Goal: Task Accomplishment & Management: Manage account settings

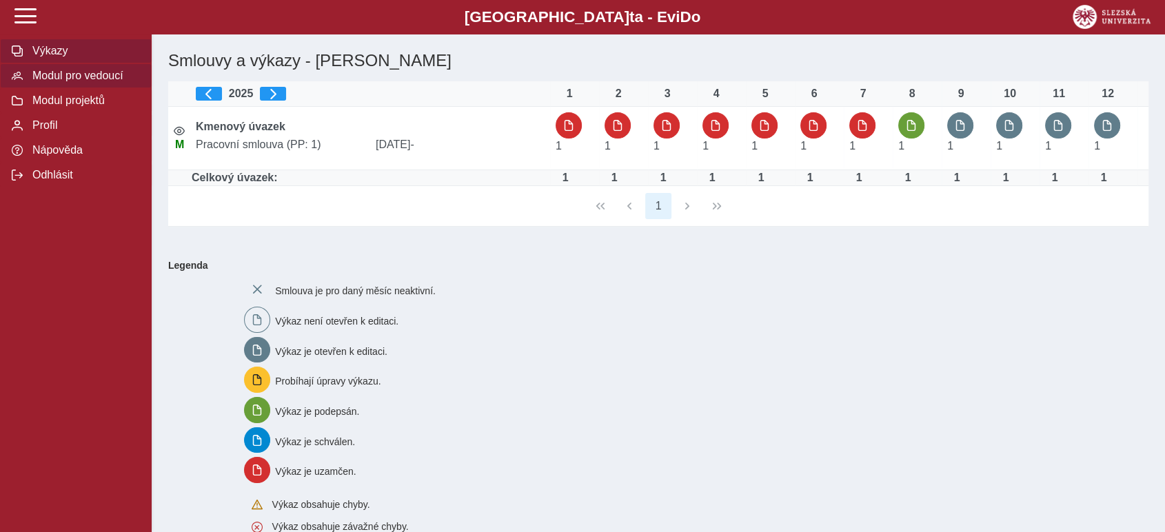
click at [61, 75] on span "Modul pro vedoucí" at bounding box center [84, 76] width 112 height 12
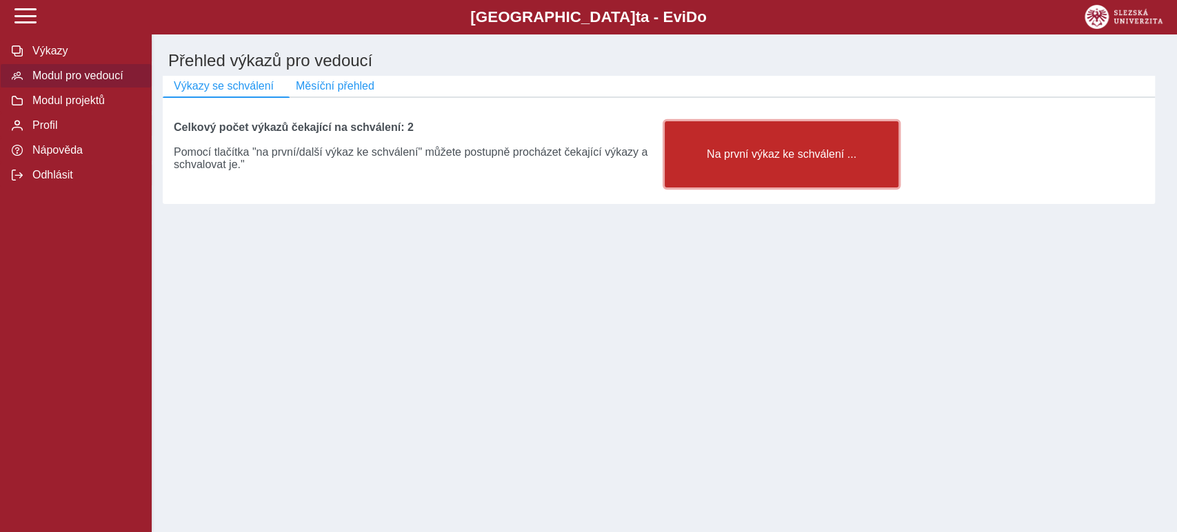
click at [740, 155] on span "Na první výkaz ke schválení ..." at bounding box center [781, 154] width 211 height 12
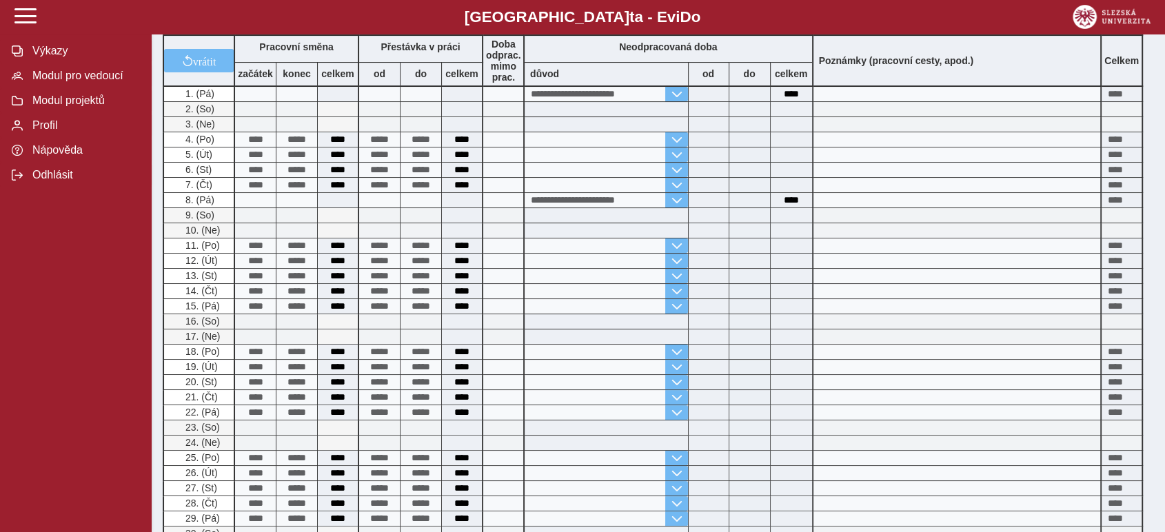
scroll to position [598, 0]
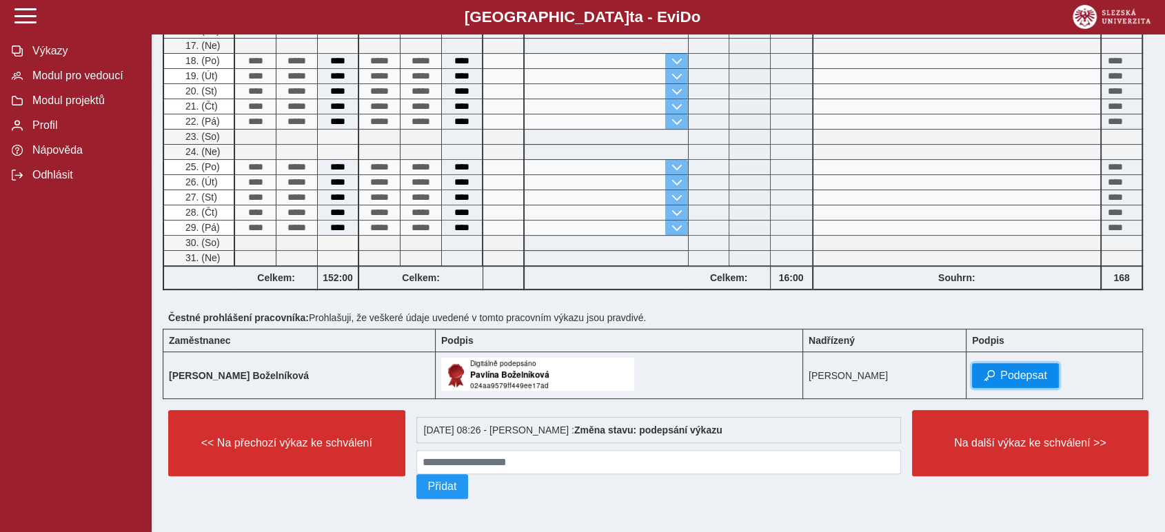
click at [1012, 370] on span "Podepsat" at bounding box center [1023, 376] width 47 height 12
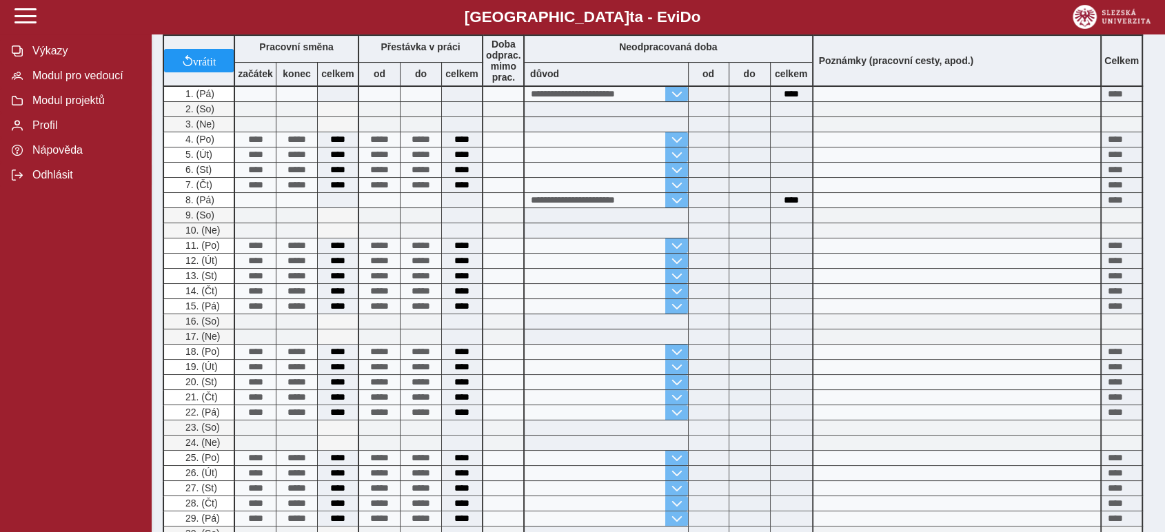
scroll to position [612, 0]
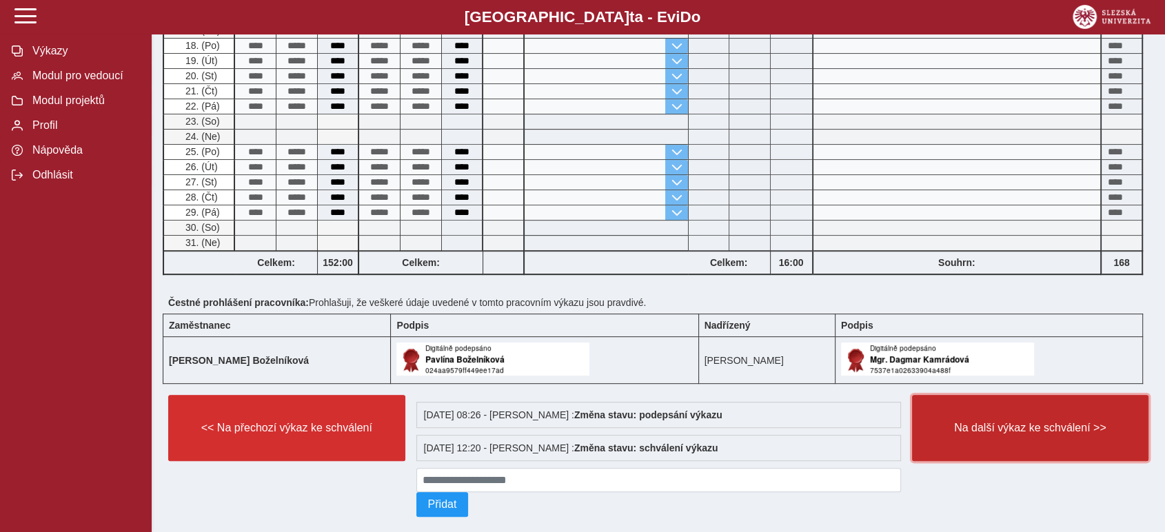
click at [1021, 422] on span "Na další výkaz ke schválení >>" at bounding box center [1031, 428] width 214 height 12
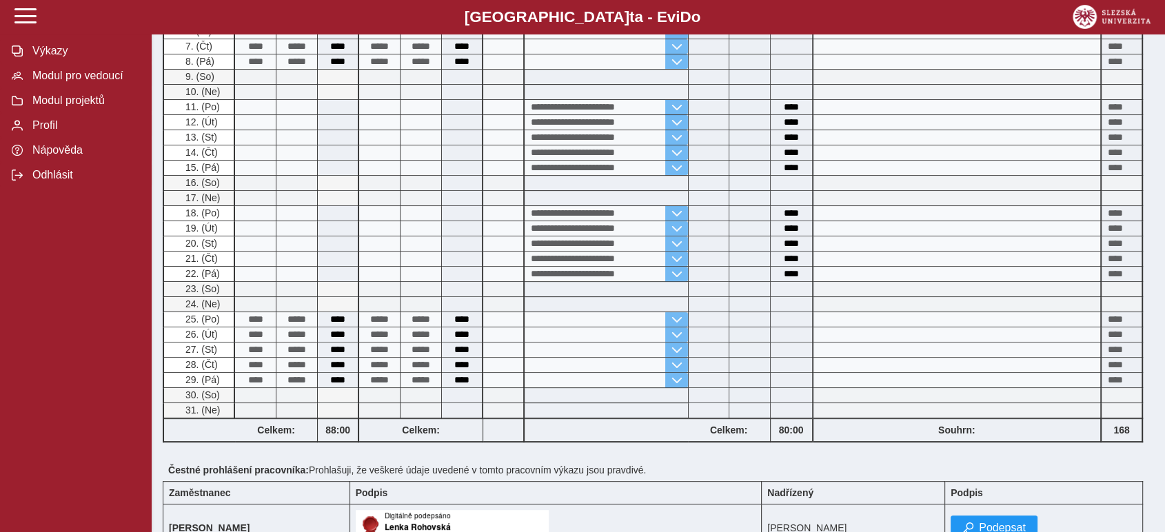
scroll to position [368, 0]
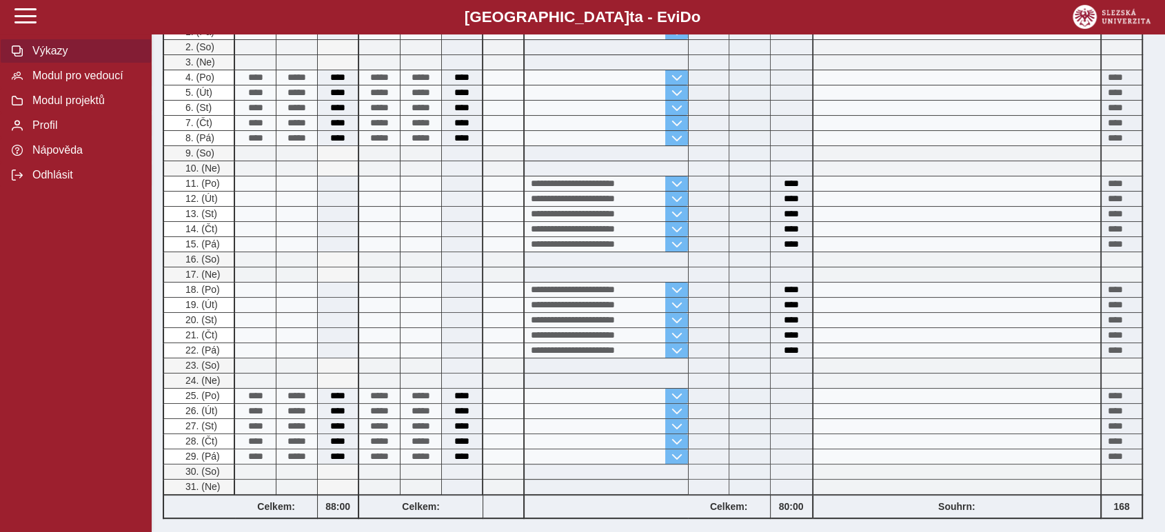
click at [55, 57] on span "Výkazy" at bounding box center [84, 51] width 112 height 12
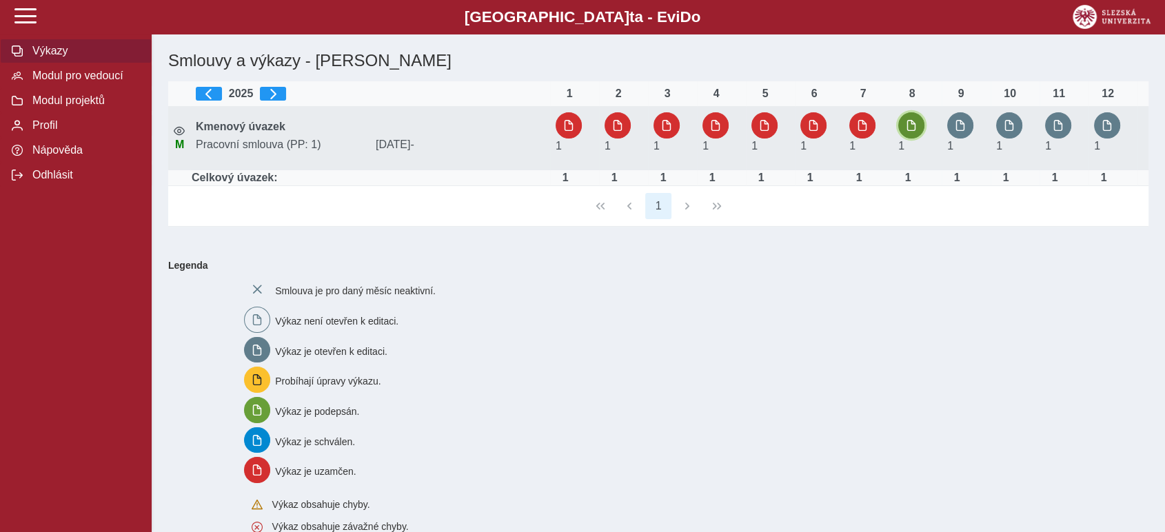
click at [906, 125] on span "button" at bounding box center [911, 125] width 11 height 11
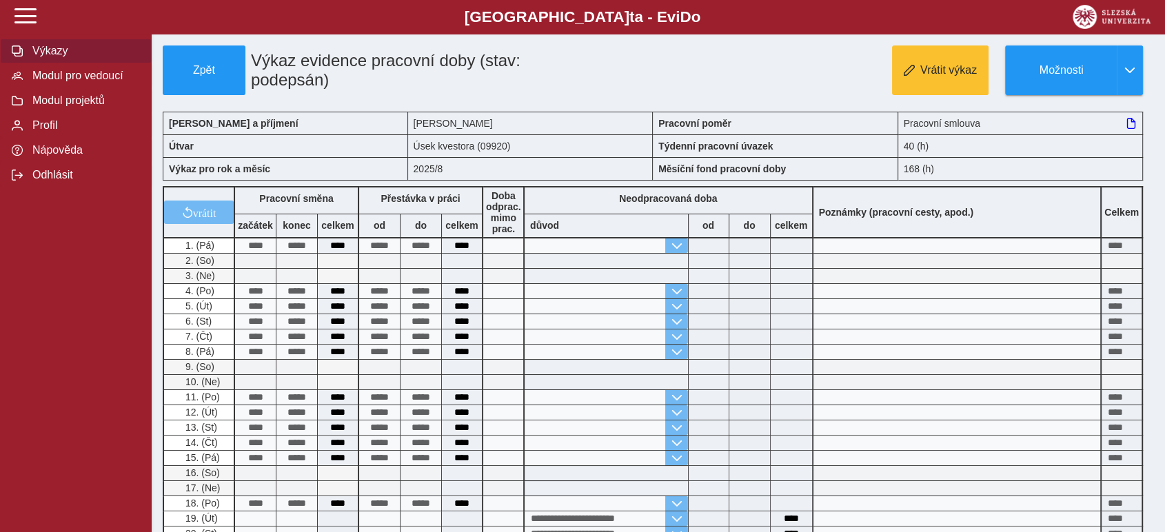
click at [40, 54] on span "Výkazy" at bounding box center [84, 51] width 112 height 12
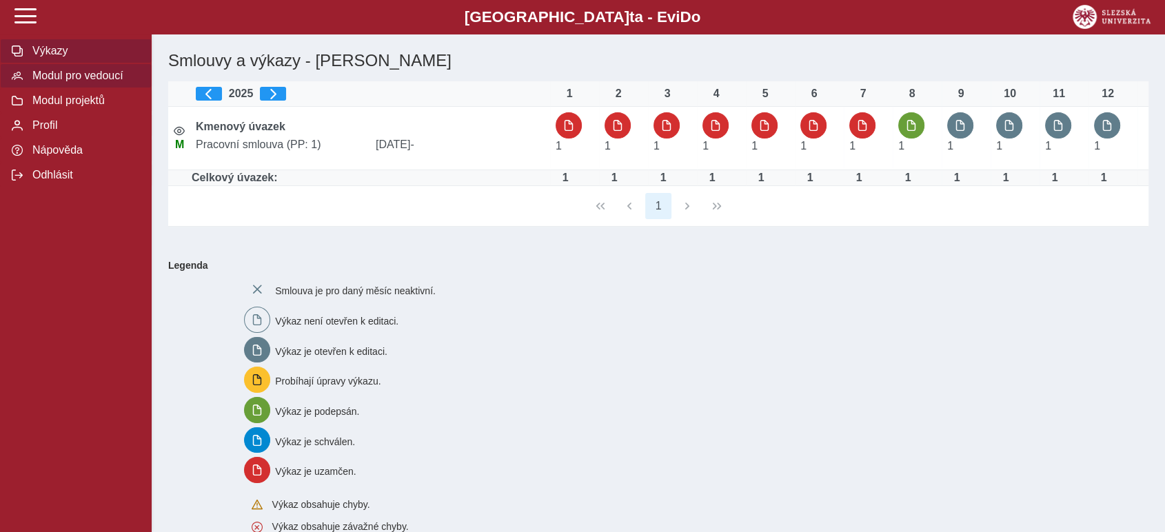
click at [76, 82] on span "Modul pro vedoucí" at bounding box center [84, 76] width 112 height 12
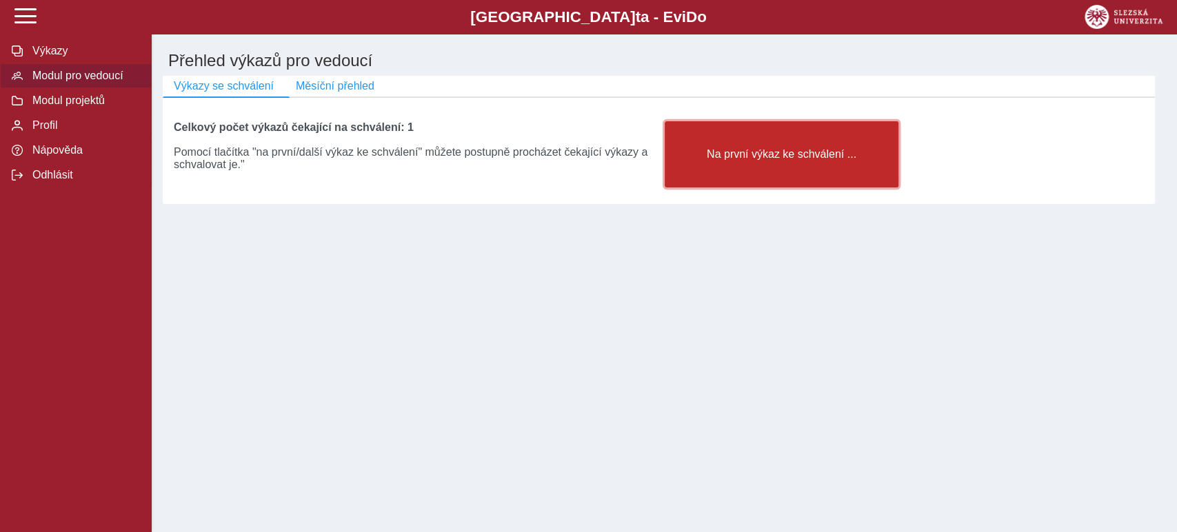
click at [787, 154] on span "Na první výkaz ke schválení ..." at bounding box center [781, 154] width 211 height 12
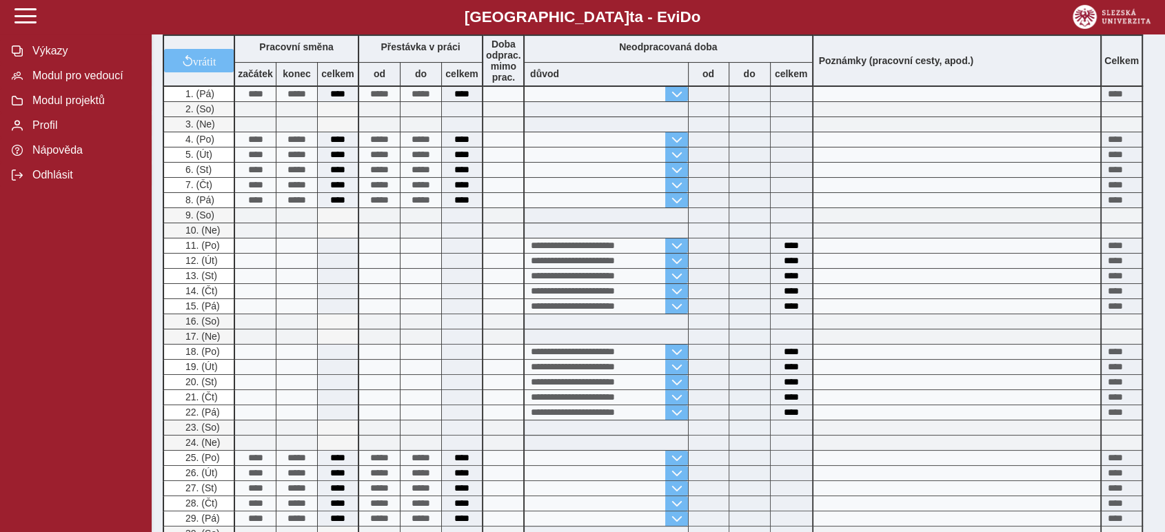
scroll to position [536, 0]
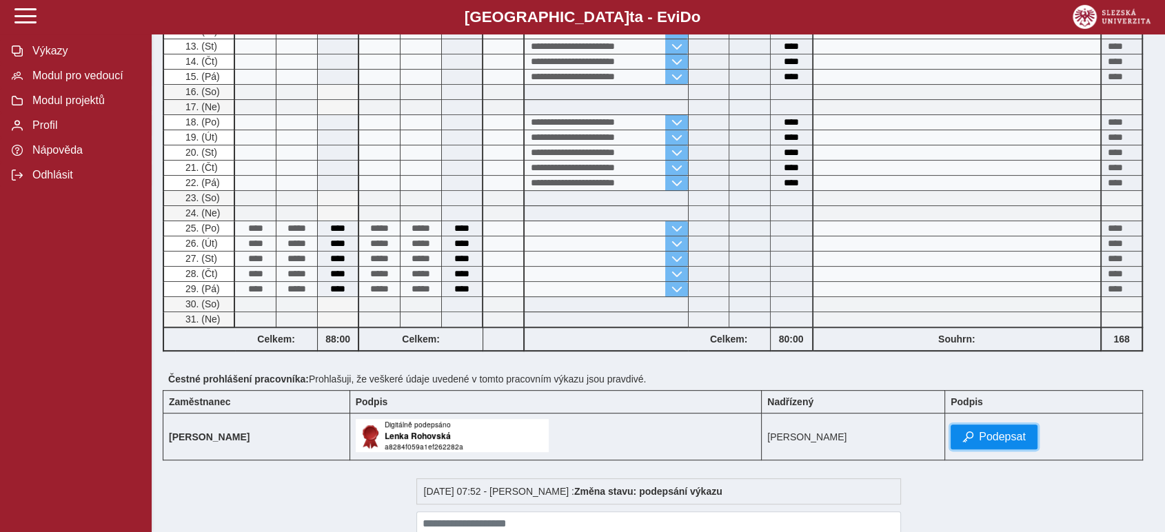
click at [1018, 437] on span "Podepsat" at bounding box center [1002, 437] width 47 height 12
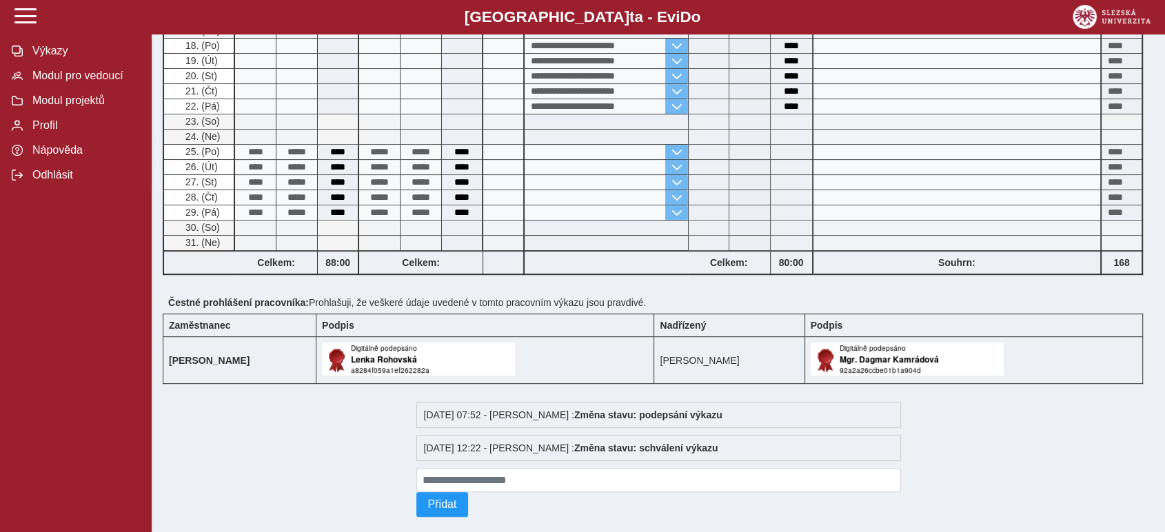
scroll to position [630, 0]
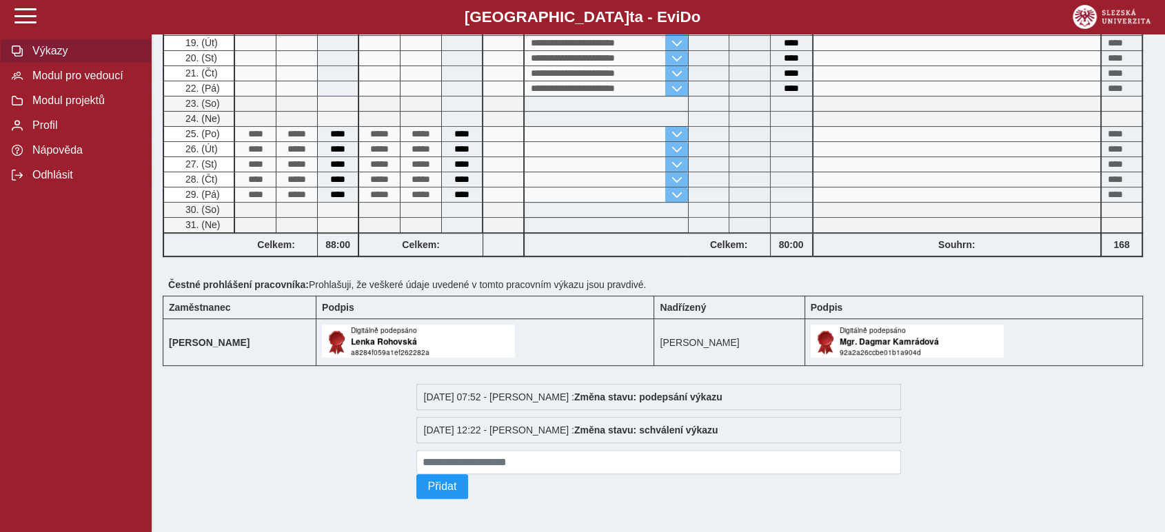
click at [49, 54] on span "Výkazy" at bounding box center [84, 51] width 112 height 12
